Goal: Use online tool/utility: Utilize a website feature to perform a specific function

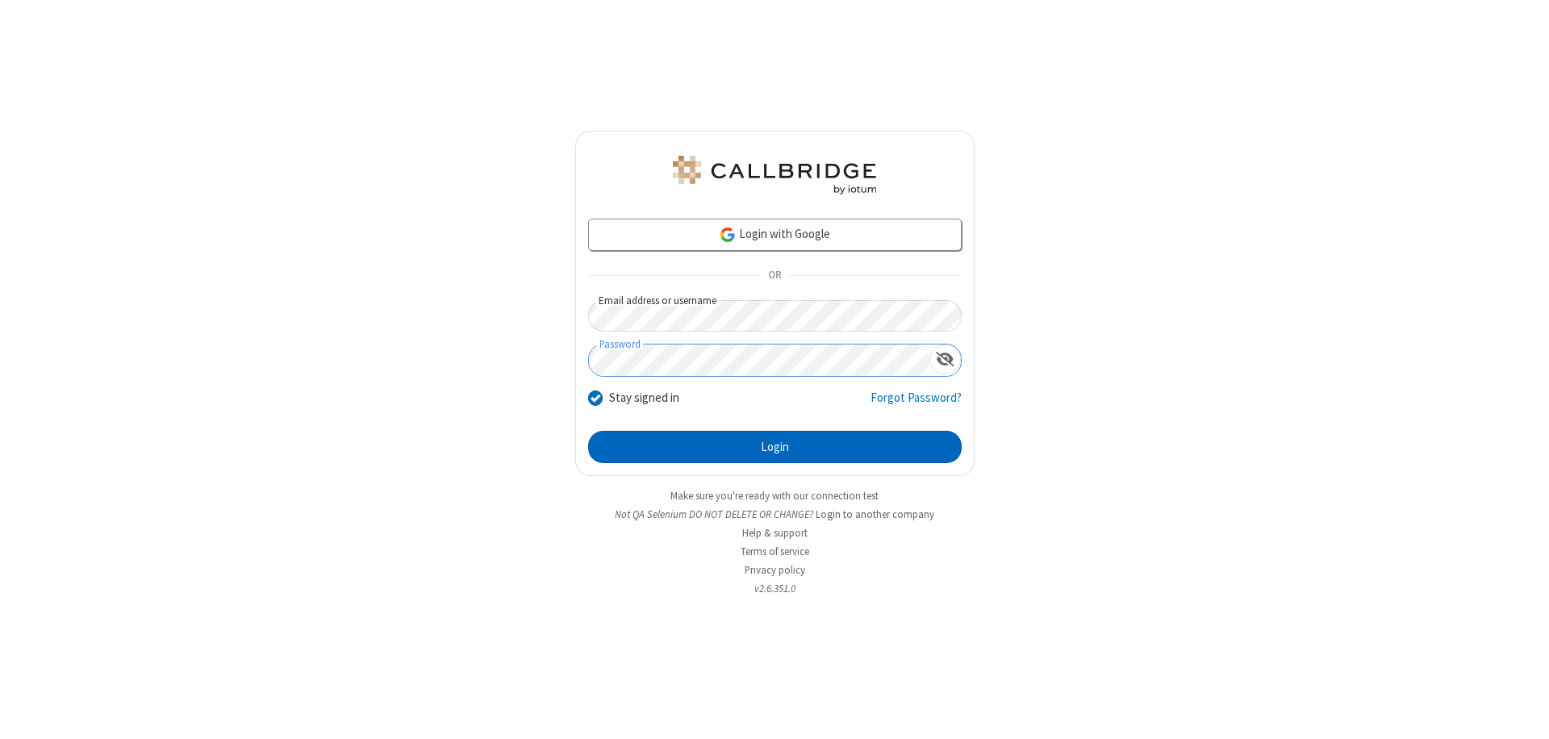
click at [775, 447] on button "Login" at bounding box center [775, 447] width 374 height 32
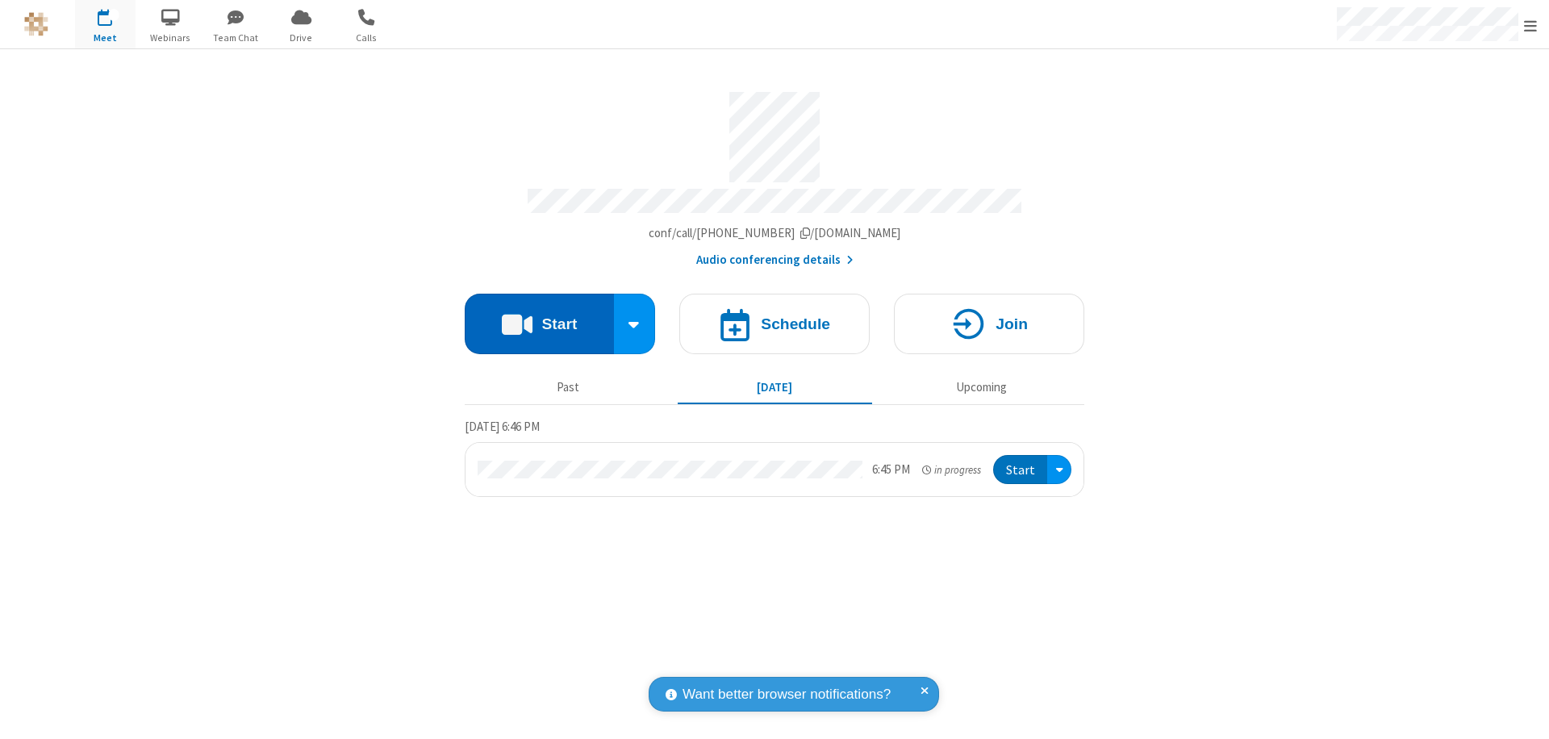
click at [539, 316] on button "Start" at bounding box center [539, 324] width 149 height 61
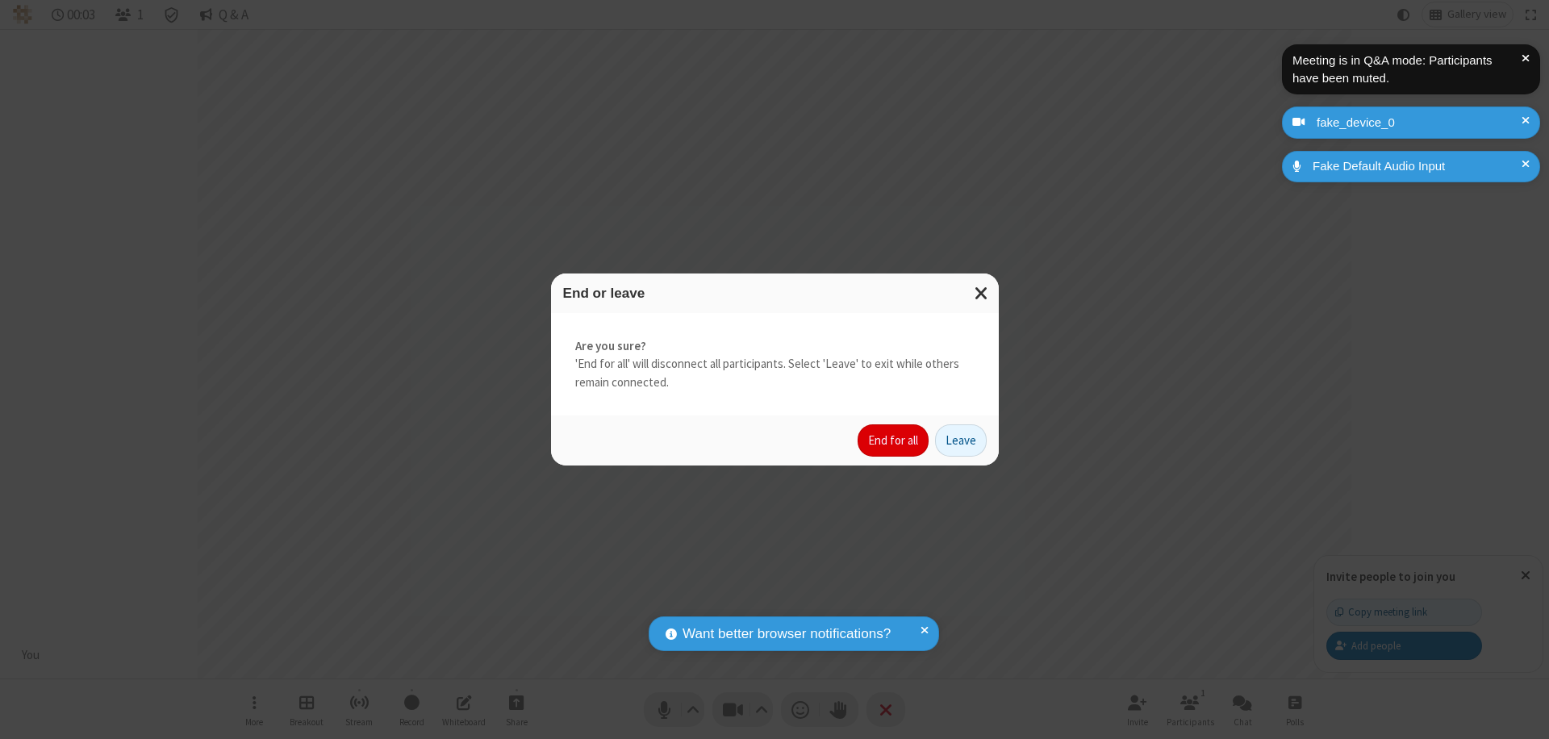
click at [894, 441] on button "End for all" at bounding box center [893, 440] width 71 height 32
